Goal: Complete application form

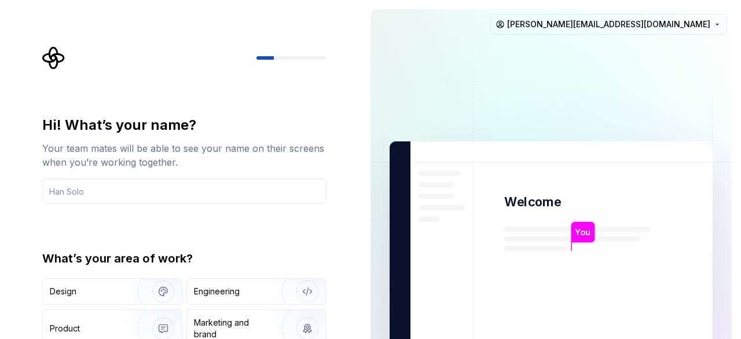
click at [119, 102] on div "Hi! What’s your name? Your team mates will be able to see your name on their sc…" at bounding box center [187, 232] width 305 height 372
click at [71, 190] on input "text" at bounding box center [184, 190] width 284 height 25
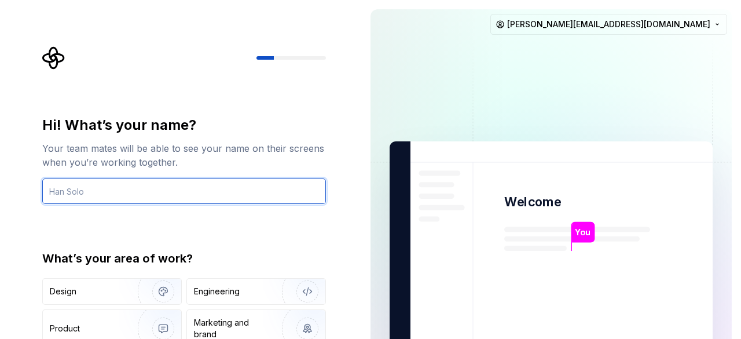
click at [71, 189] on input "text" at bounding box center [184, 190] width 284 height 25
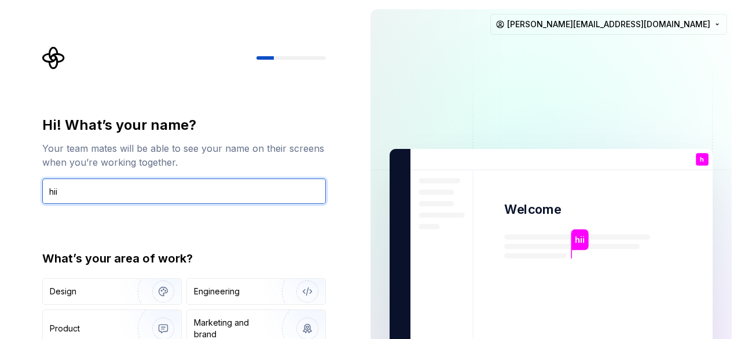
click at [66, 187] on input "hii" at bounding box center [184, 190] width 284 height 25
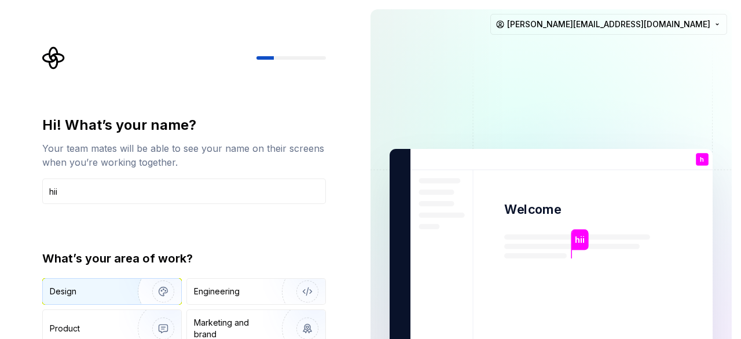
click at [107, 290] on div "Design" at bounding box center [86, 291] width 73 height 12
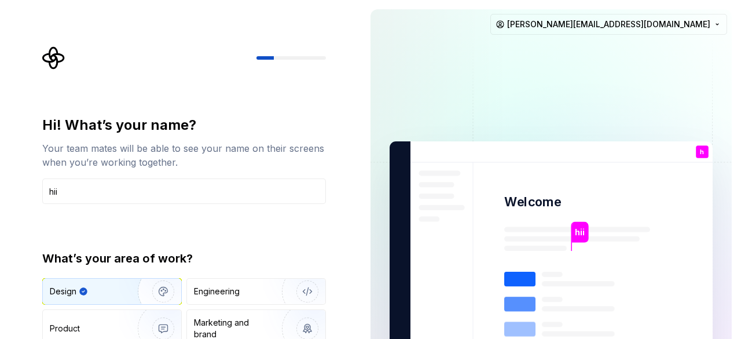
click at [96, 210] on div "Hi! What’s your name? Your team mates will be able to see your name on their sc…" at bounding box center [184, 247] width 284 height 263
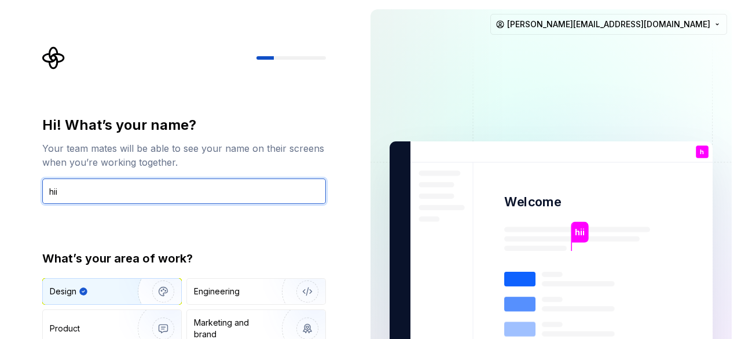
click at [88, 184] on input "hii" at bounding box center [184, 190] width 284 height 25
type input "hii"
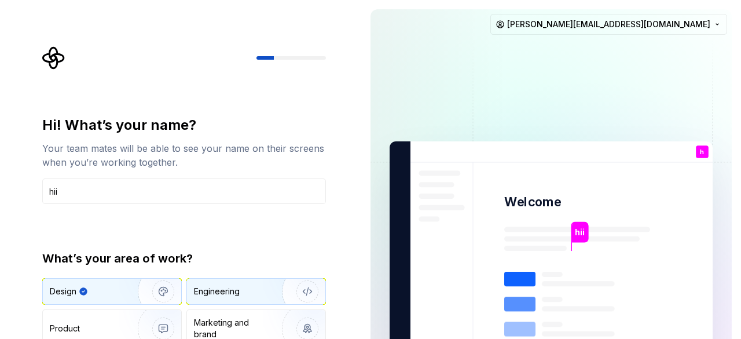
click at [208, 296] on div "Engineering" at bounding box center [217, 291] width 46 height 12
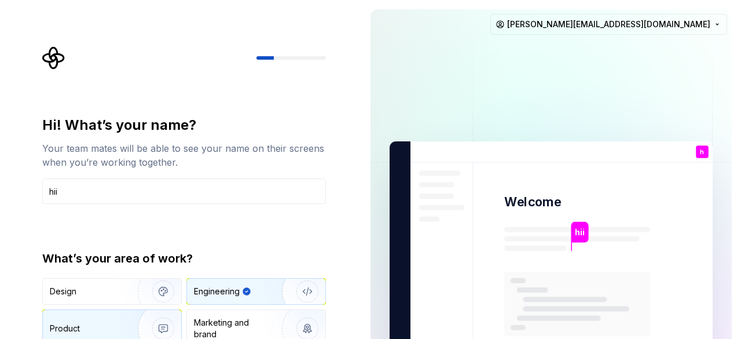
click at [126, 335] on img "button" at bounding box center [156, 328] width 74 height 78
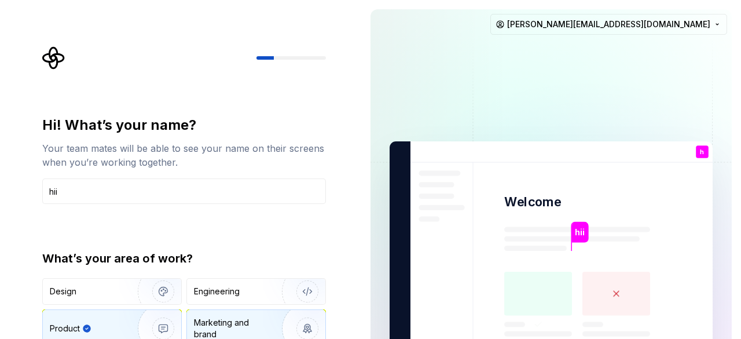
click at [234, 322] on div "Marketing and brand" at bounding box center [233, 328] width 78 height 23
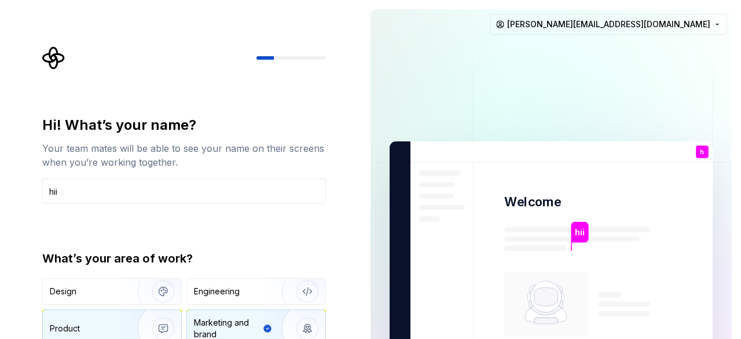
click at [127, 320] on img "button" at bounding box center [156, 328] width 74 height 78
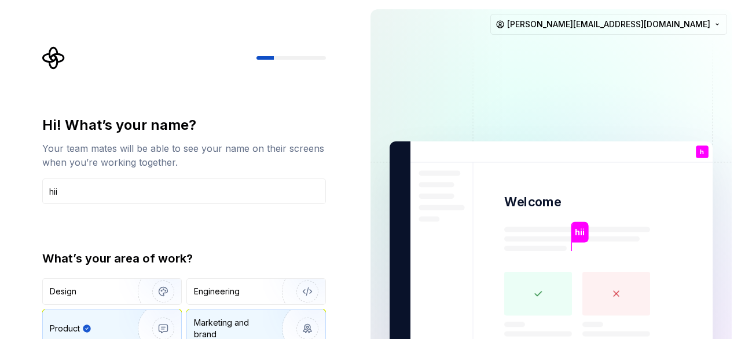
click at [225, 317] on div "Marketing and brand" at bounding box center [233, 328] width 78 height 23
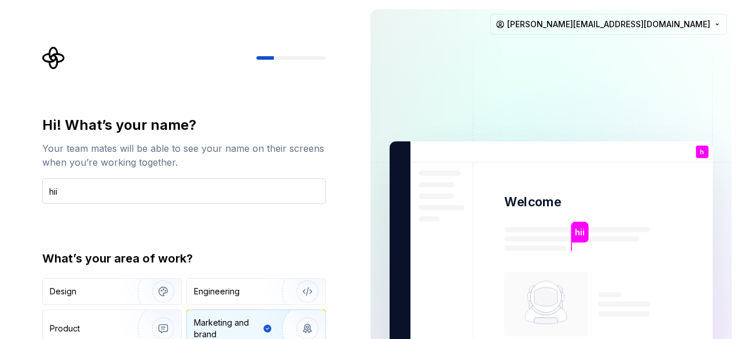
type button "Brand"
click at [713, 162] on img at bounding box center [551, 261] width 469 height 547
click at [696, 147] on div "h You" at bounding box center [702, 151] width 13 height 13
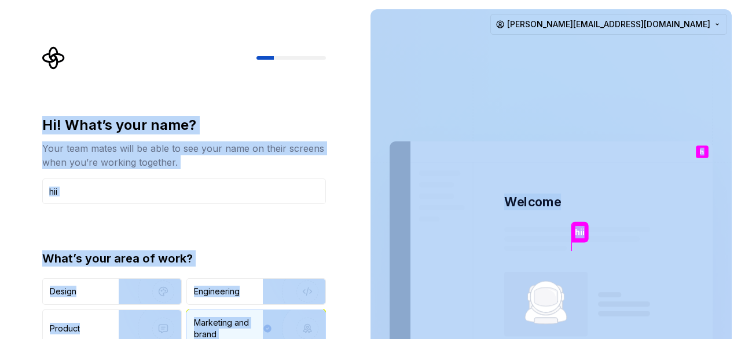
drag, startPoint x: 696, startPoint y: 147, endPoint x: 31, endPoint y: -50, distance: 693.3
click at [31, 0] on html "Hi! What’s your name? Your team mates will be able to see your name on their sc…" at bounding box center [370, 169] width 741 height 339
click at [478, 261] on img at bounding box center [551, 261] width 469 height 547
click at [215, 210] on div "Hi! What’s your name? Your team mates will be able to see your name on their sc…" at bounding box center [184, 247] width 284 height 263
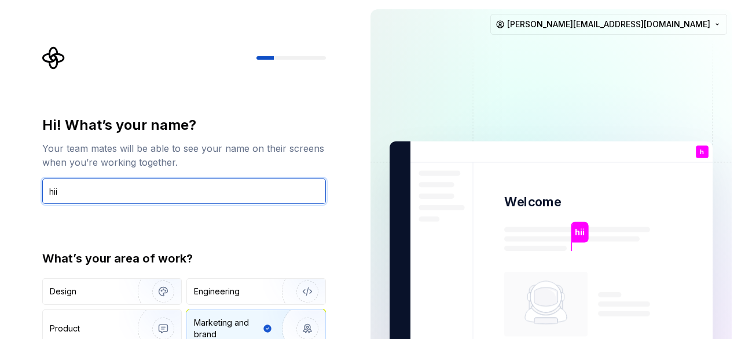
click at [111, 202] on input "hii" at bounding box center [184, 190] width 284 height 25
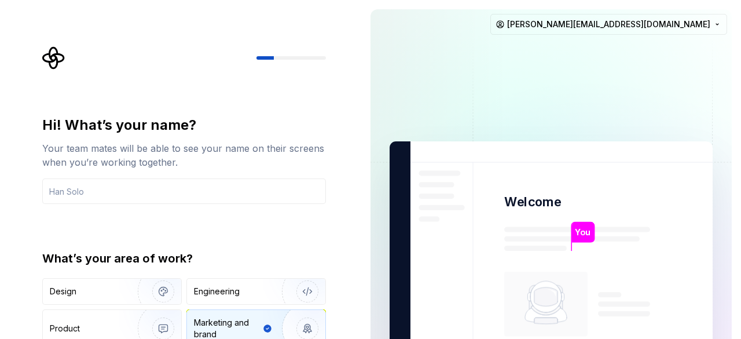
click at [551, 89] on img at bounding box center [551, 261] width 469 height 547
